Goal: Transaction & Acquisition: Purchase product/service

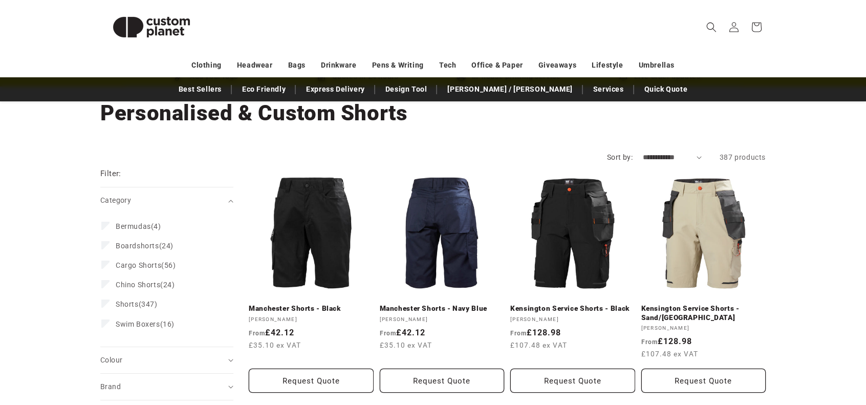
scroll to position [102, 0]
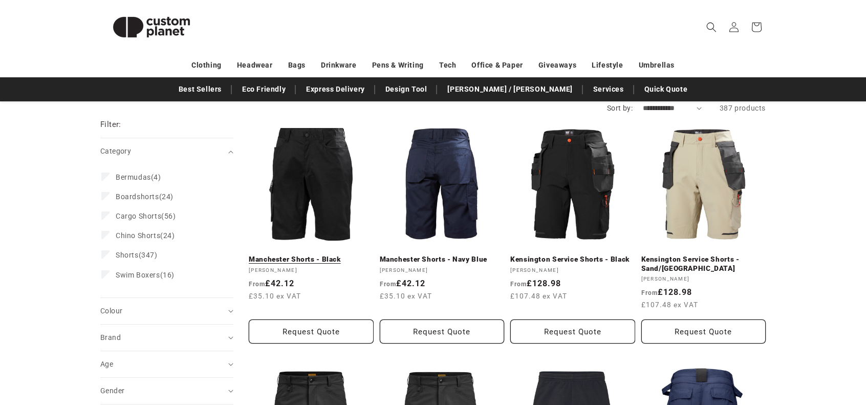
click at [299, 255] on link "Manchester Shorts - Black" at bounding box center [311, 259] width 125 height 9
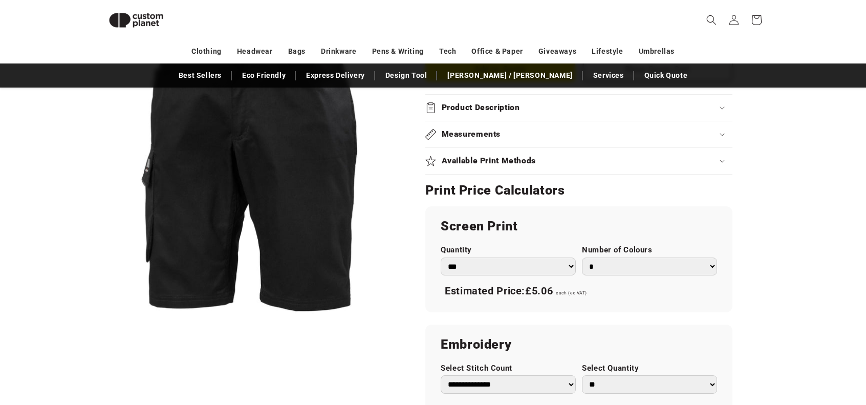
scroll to position [396, 0]
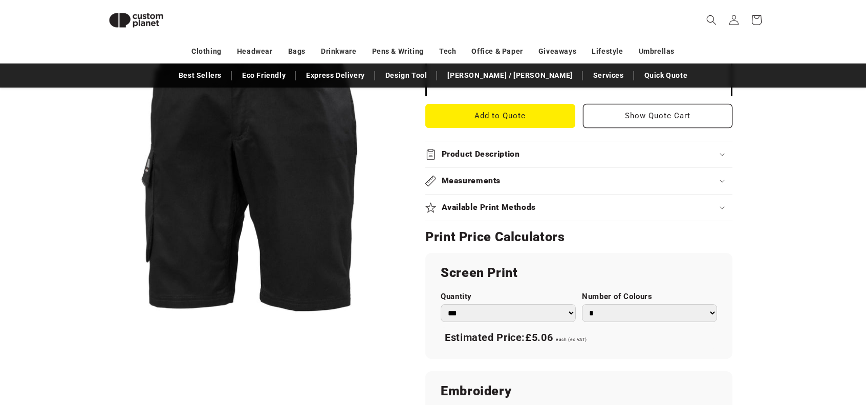
click at [496, 151] on h2 "Product Description" at bounding box center [481, 154] width 78 height 11
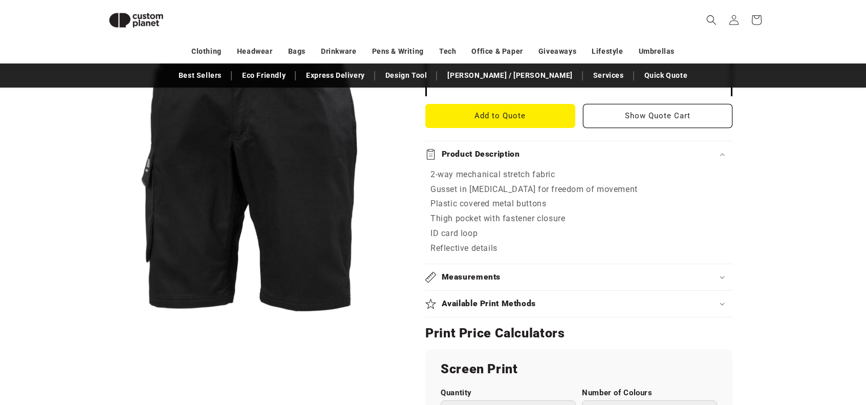
click at [496, 151] on h2 "Product Description" at bounding box center [481, 154] width 78 height 11
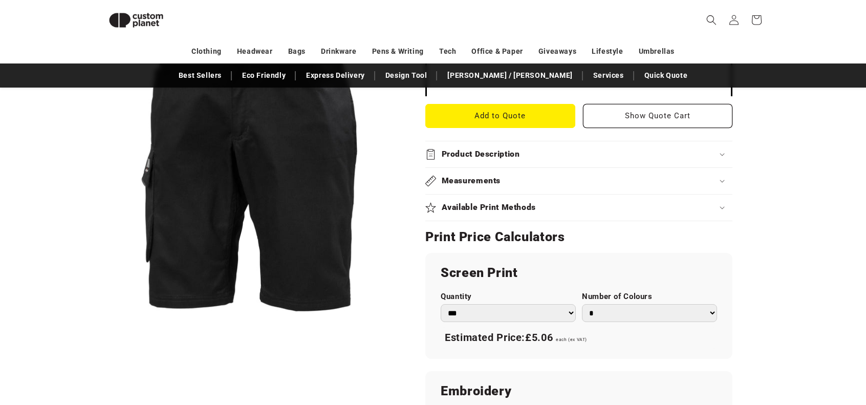
click at [496, 151] on h2 "Product Description" at bounding box center [481, 154] width 78 height 11
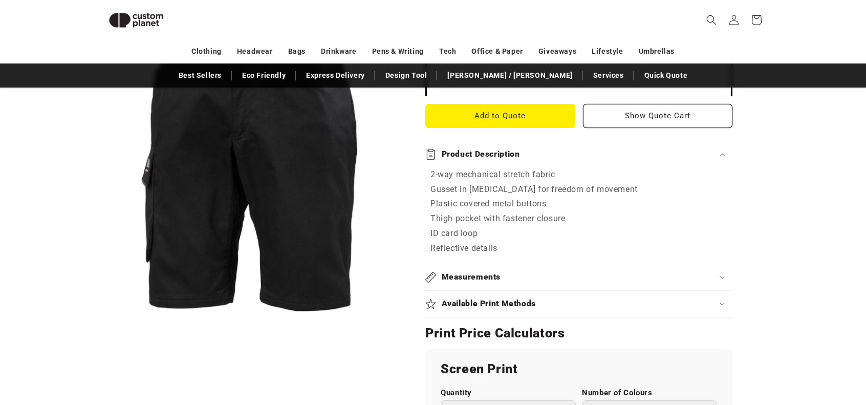
click at [496, 151] on h2 "Product Description" at bounding box center [481, 154] width 78 height 11
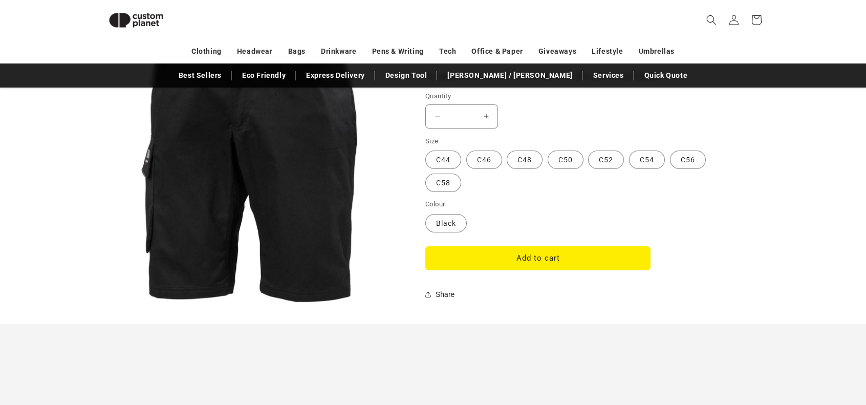
scroll to position [908, 0]
